Goal: Task Accomplishment & Management: Manage account settings

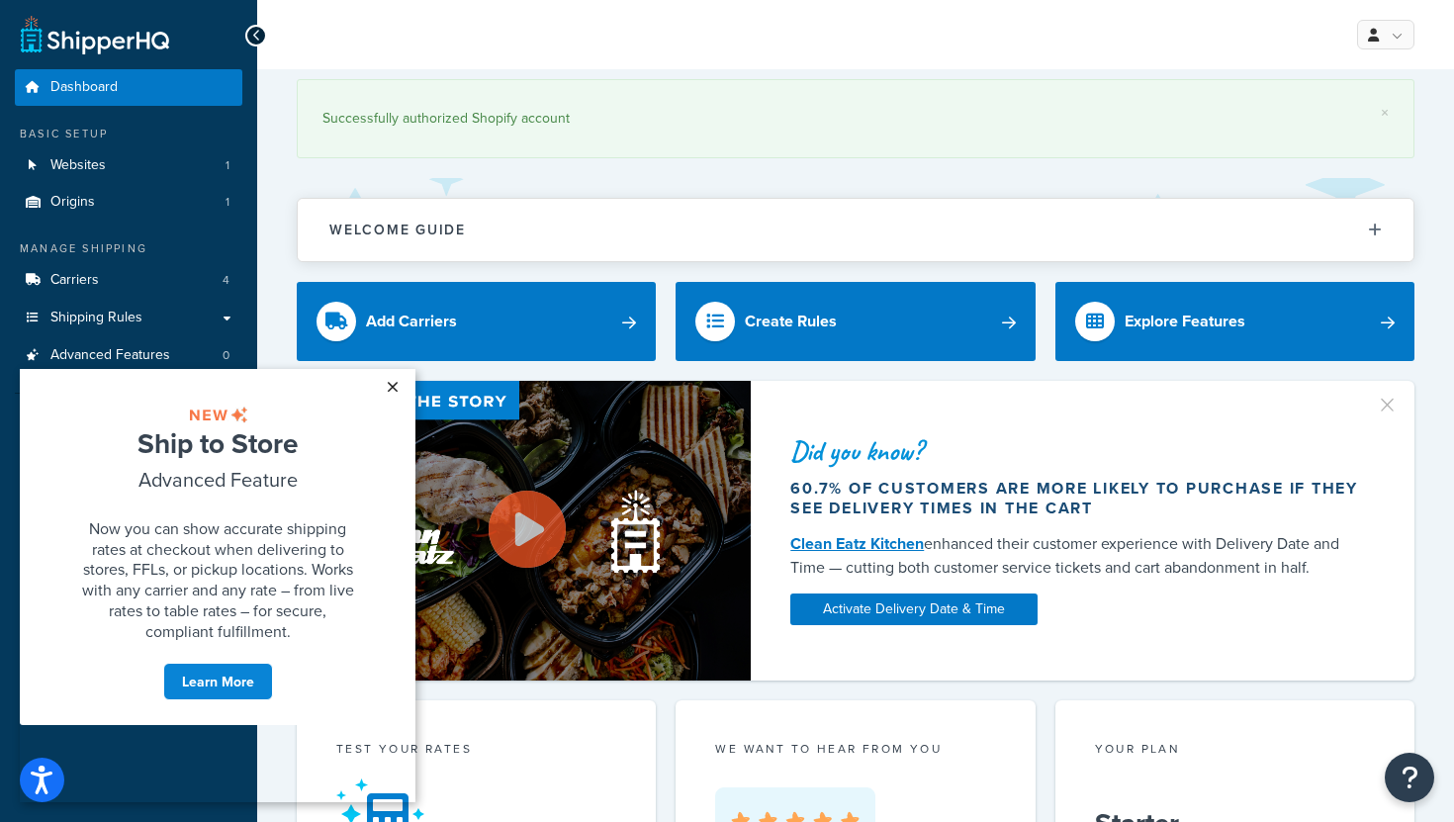
click at [395, 385] on link "×" at bounding box center [392, 387] width 35 height 36
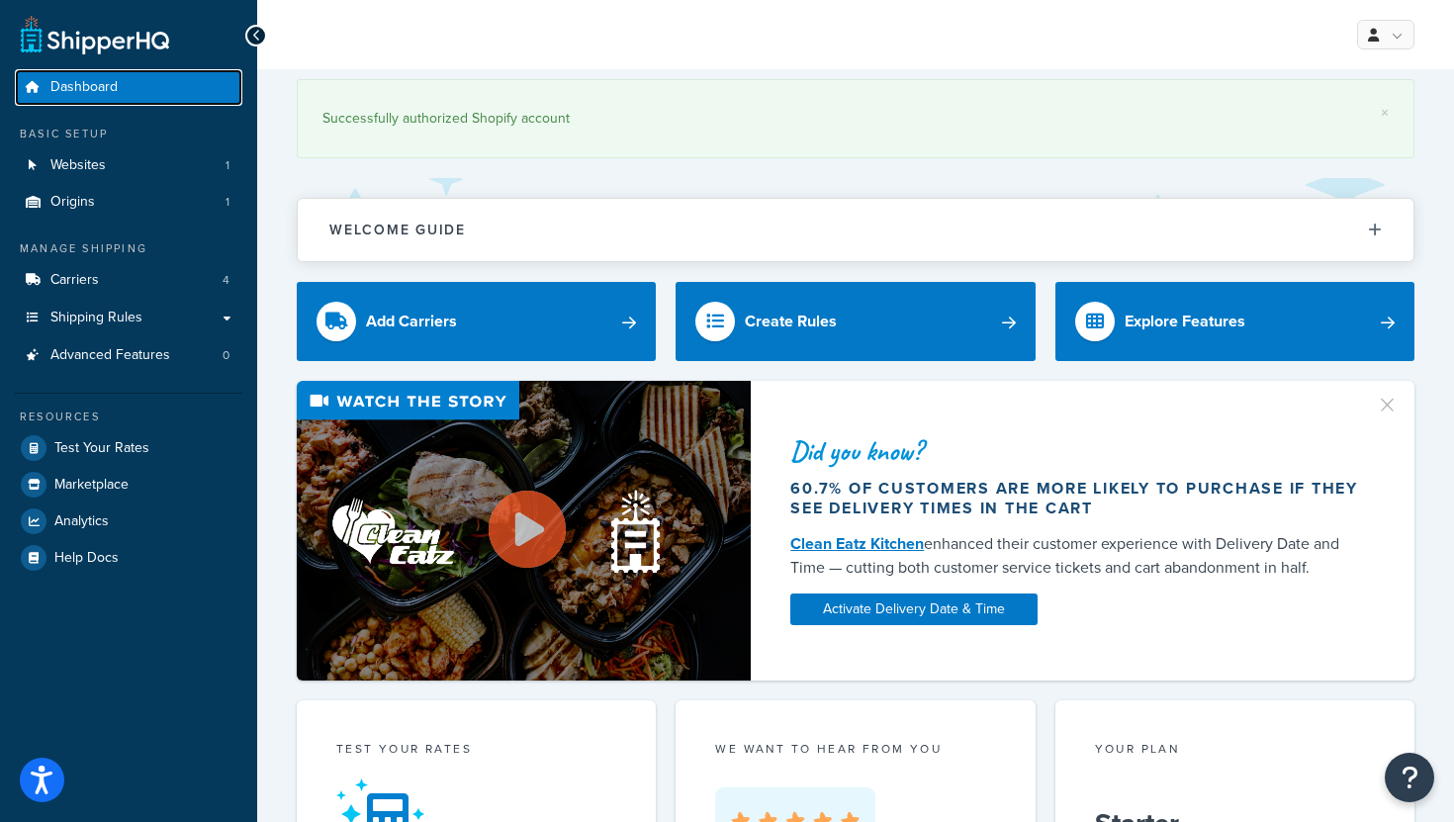
click at [106, 83] on span "Dashboard" at bounding box center [83, 87] width 67 height 17
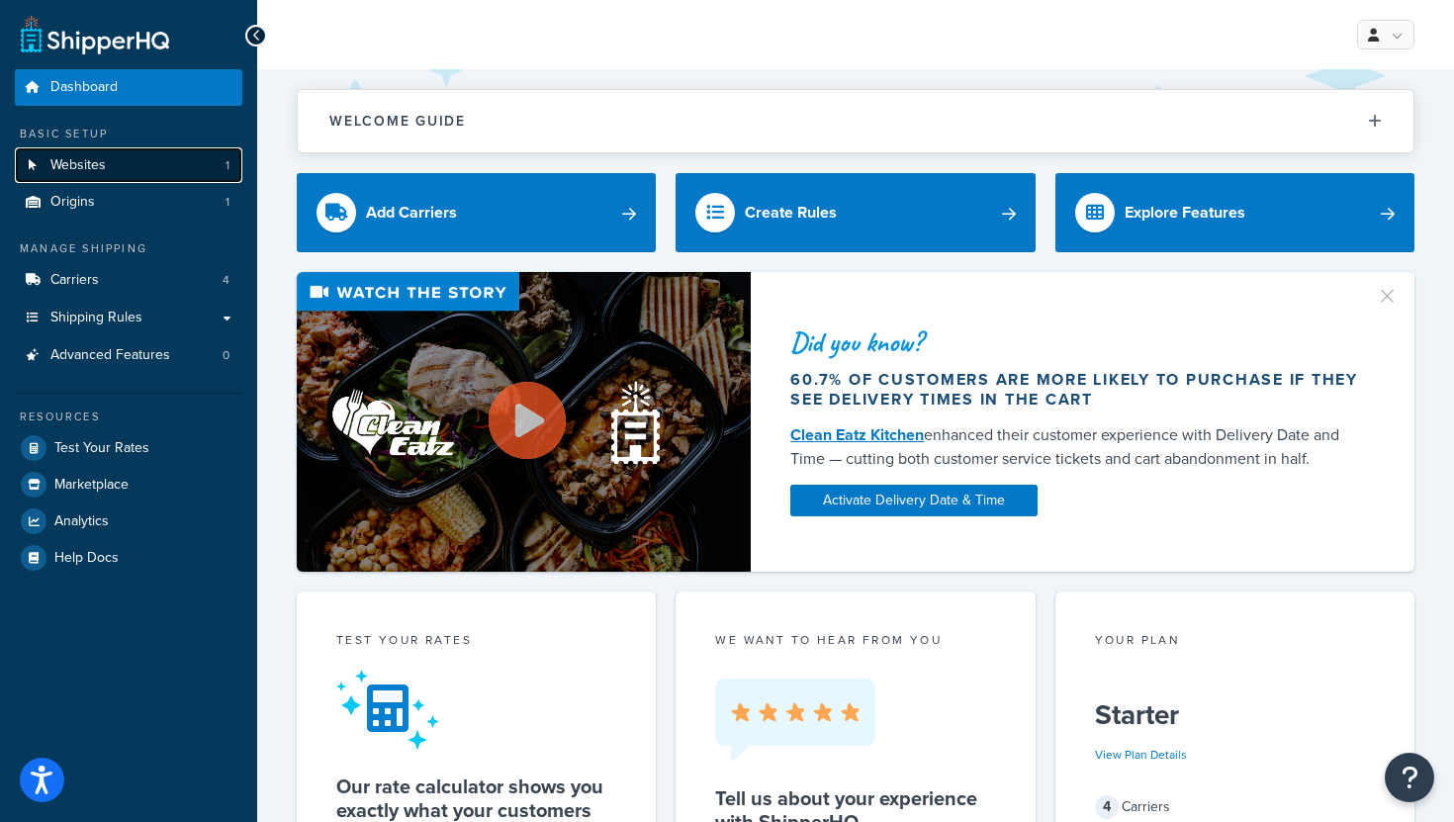
click at [96, 167] on span "Websites" at bounding box center [77, 165] width 55 height 17
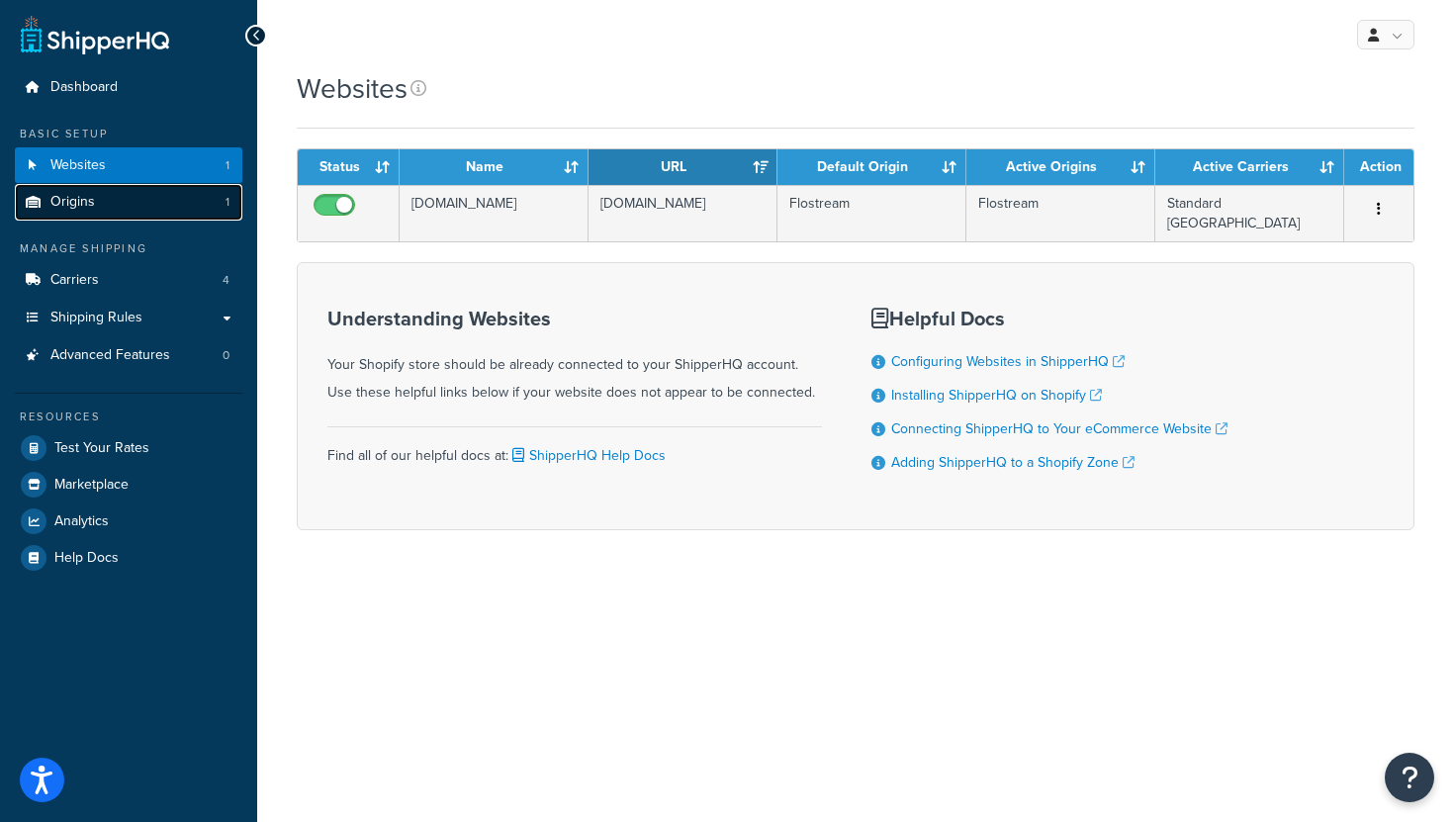
click at [157, 198] on link "Origins 1" at bounding box center [129, 202] width 228 height 37
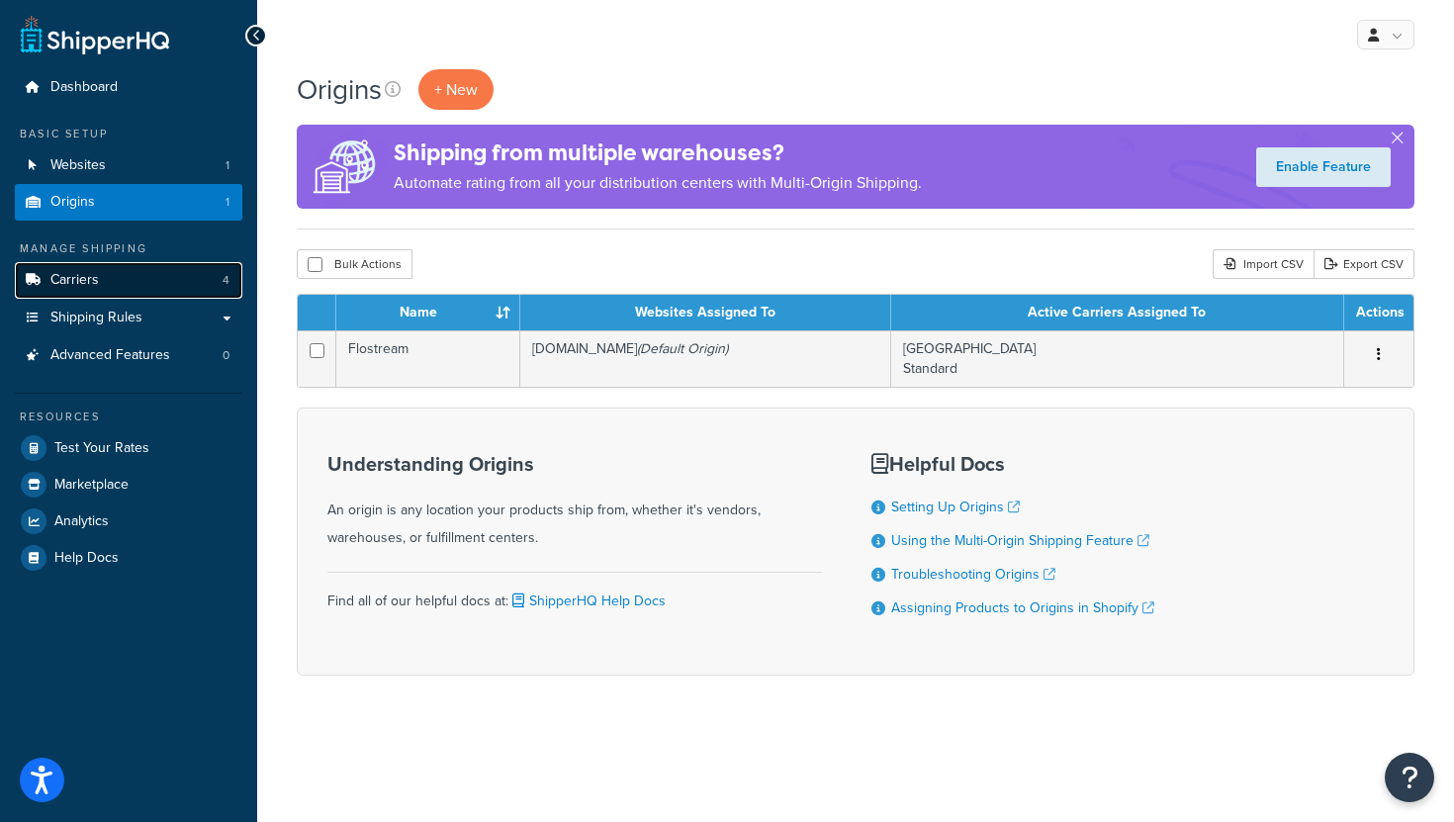
click at [152, 279] on link "Carriers 4" at bounding box center [129, 280] width 228 height 37
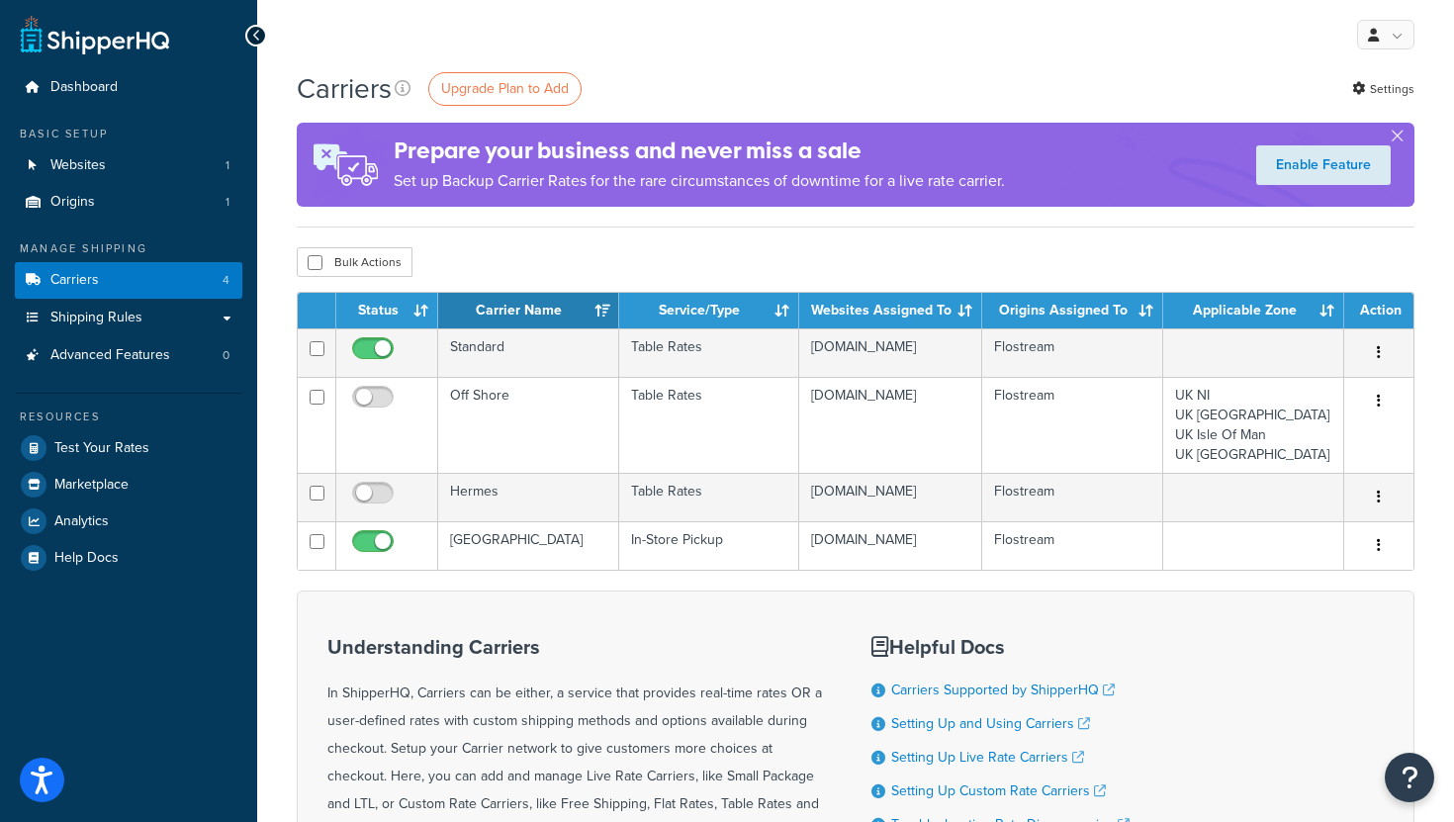
click at [281, 398] on div "Carriers Upgrade Plan to Add Settings Prepare your business and never miss a sa…" at bounding box center [855, 554] width 1197 height 970
click at [152, 313] on link "Shipping Rules" at bounding box center [129, 318] width 228 height 37
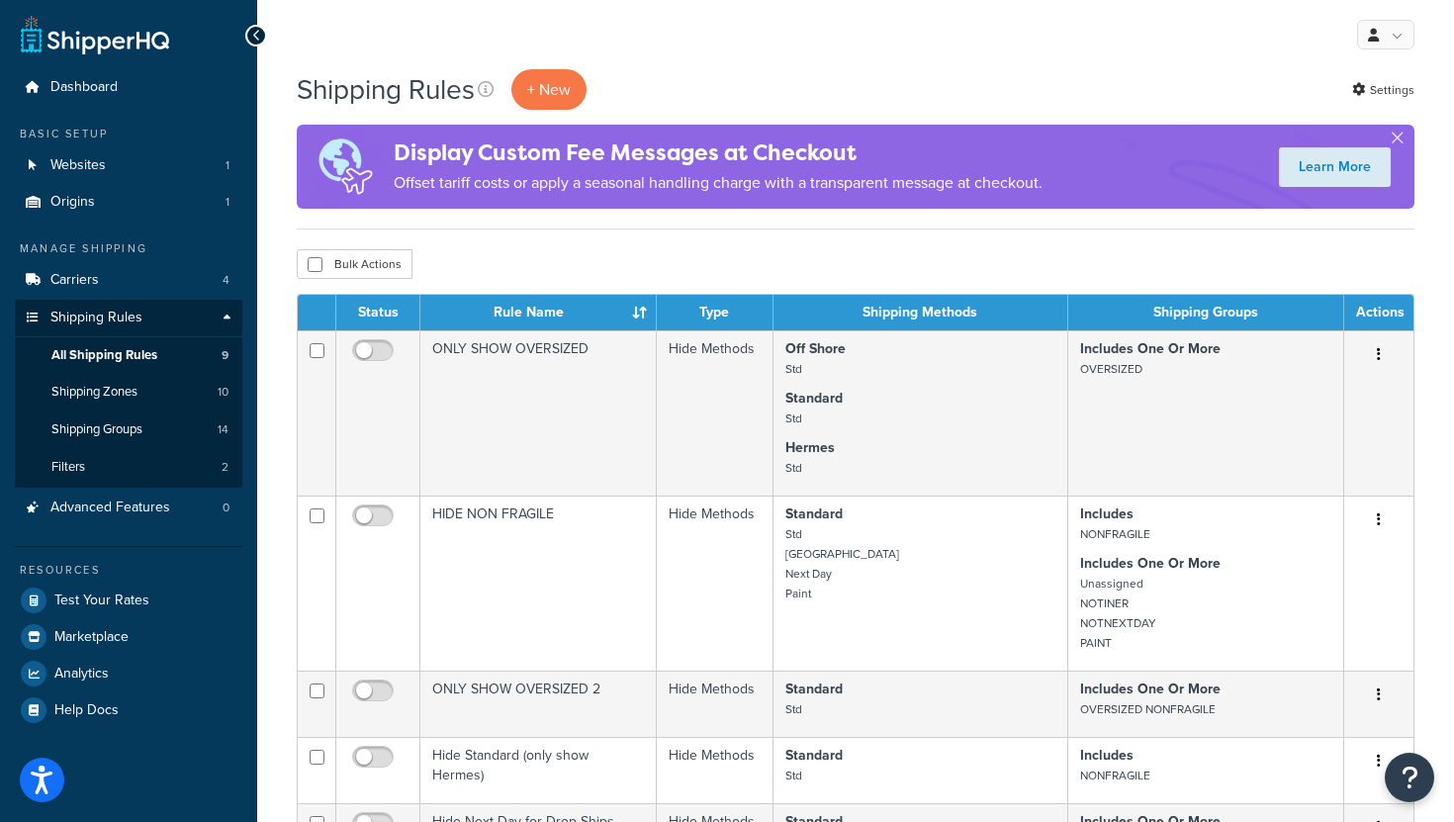
click at [148, 395] on link "Shipping Zones 10" at bounding box center [129, 392] width 228 height 37
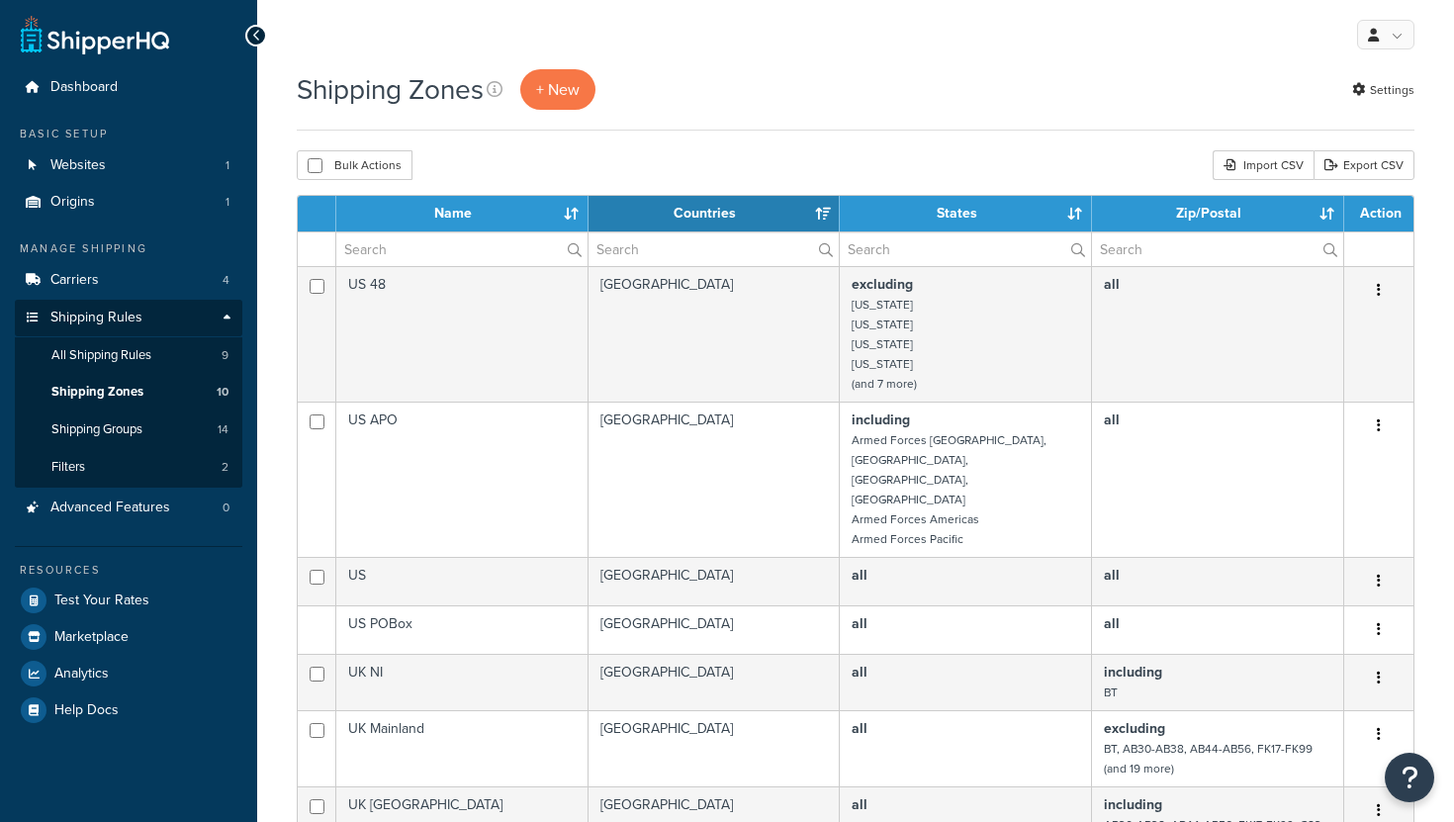
select select "15"
click at [274, 407] on div "Shipping Zones + New Settings Bulk Actions Duplicate [GEOGRAPHIC_DATA] Import C…" at bounding box center [855, 777] width 1197 height 1417
